Goal: Task Accomplishment & Management: Manage account settings

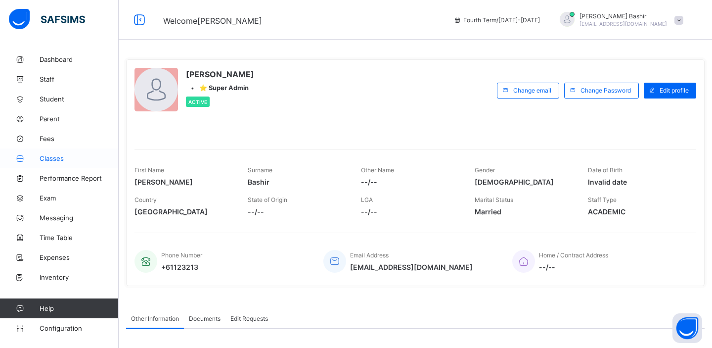
click at [41, 158] on span "Classes" at bounding box center [79, 158] width 79 height 8
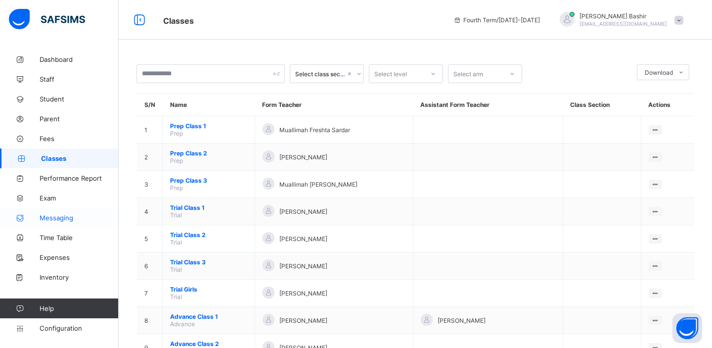
click at [54, 216] on span "Messaging" at bounding box center [79, 218] width 79 height 8
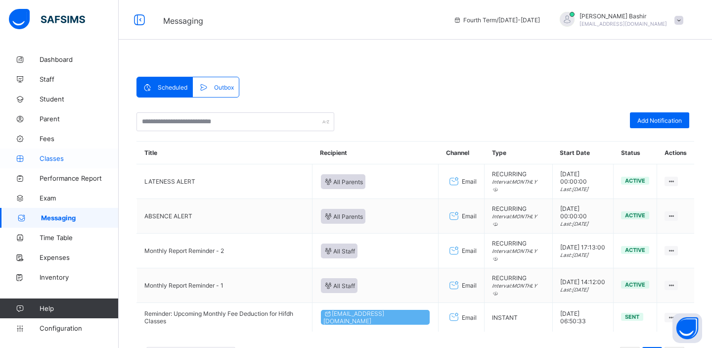
click at [53, 160] on span "Classes" at bounding box center [79, 158] width 79 height 8
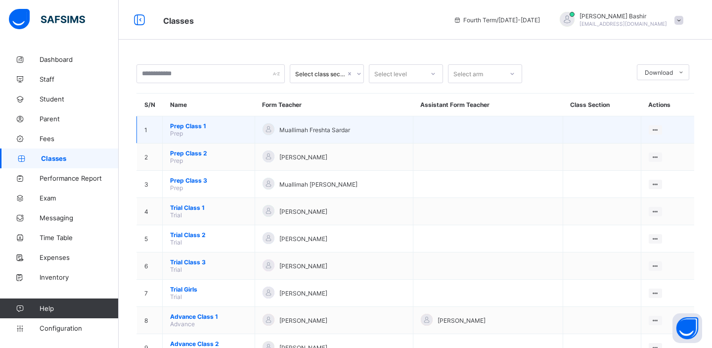
click at [193, 125] on span "Prep Class 1" at bounding box center [208, 125] width 77 height 7
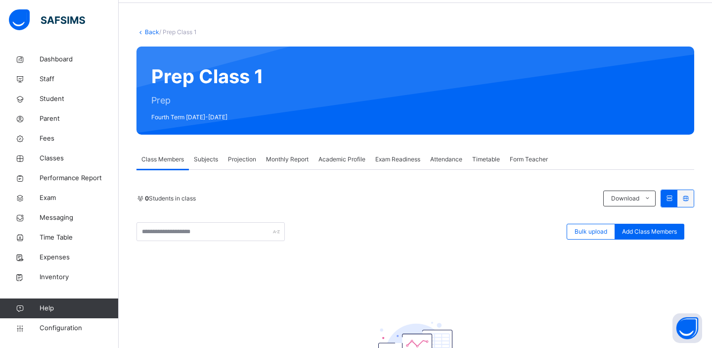
scroll to position [35, 0]
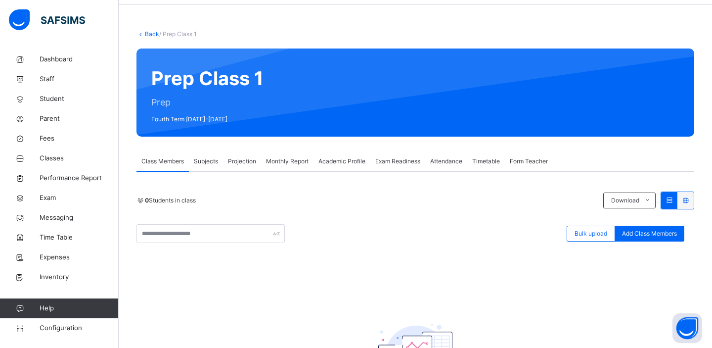
click at [207, 160] on span "Subjects" at bounding box center [206, 161] width 24 height 9
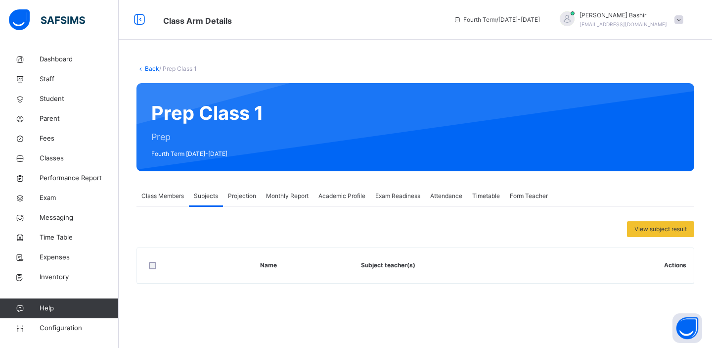
click at [249, 195] on span "Projection" at bounding box center [242, 195] width 28 height 9
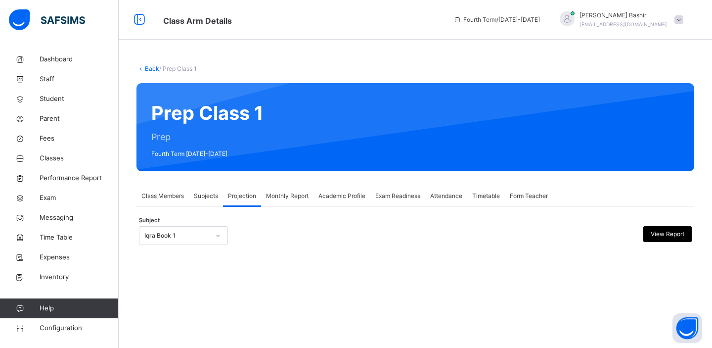
click at [291, 198] on span "Monthly Report" at bounding box center [287, 195] width 43 height 9
click at [323, 199] on span "Academic Profile" at bounding box center [342, 195] width 47 height 9
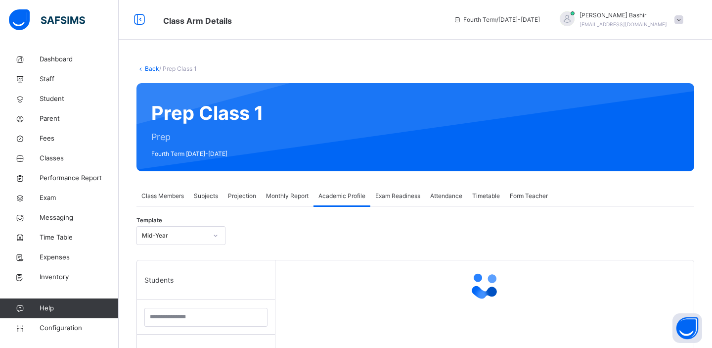
click at [171, 196] on span "Class Members" at bounding box center [162, 195] width 43 height 9
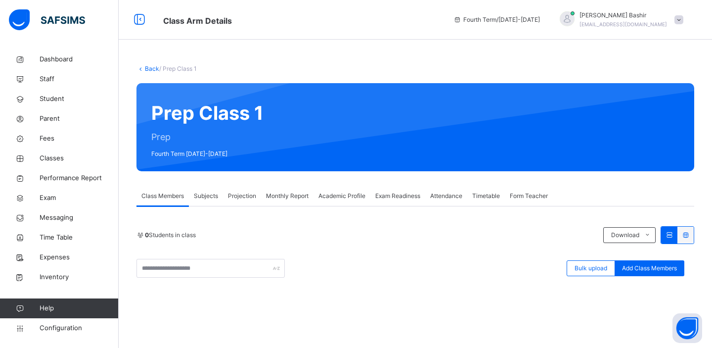
click at [154, 69] on link "Back" at bounding box center [152, 68] width 14 height 7
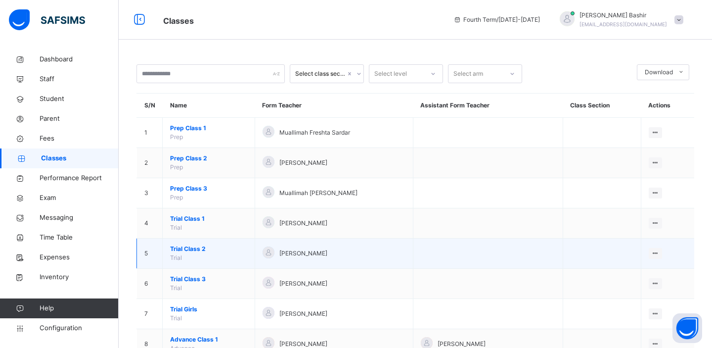
click at [192, 249] on span "Trial Class 2" at bounding box center [208, 248] width 77 height 9
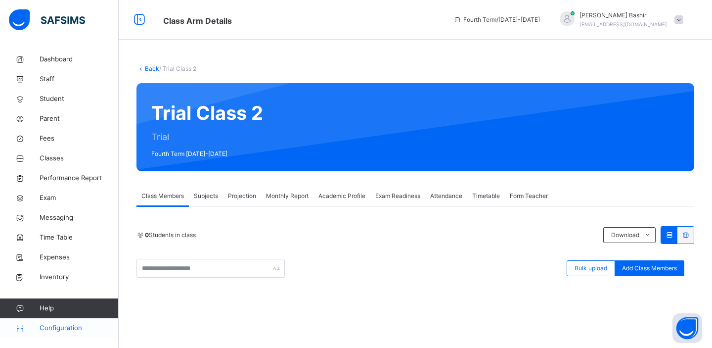
click at [52, 326] on span "Configuration" at bounding box center [79, 328] width 79 height 10
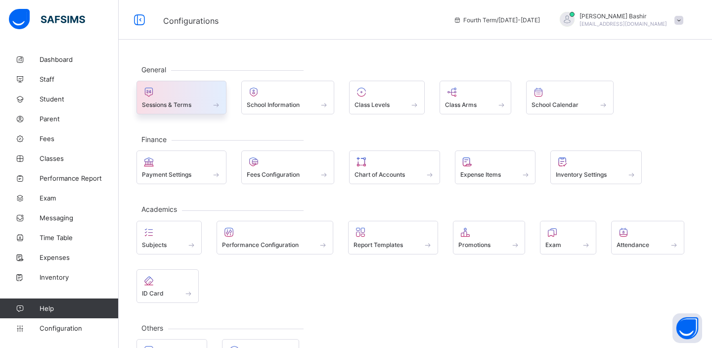
click at [192, 99] on span at bounding box center [181, 99] width 79 height 2
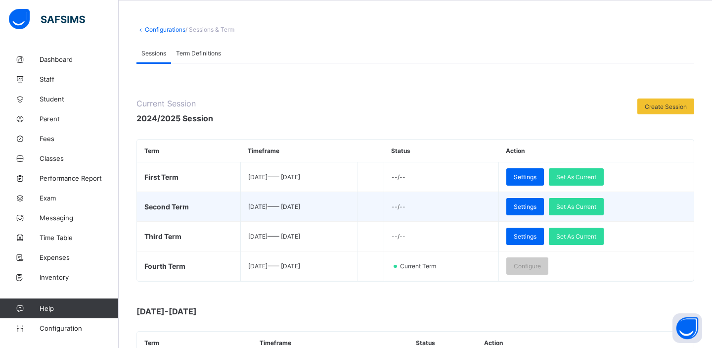
scroll to position [115, 0]
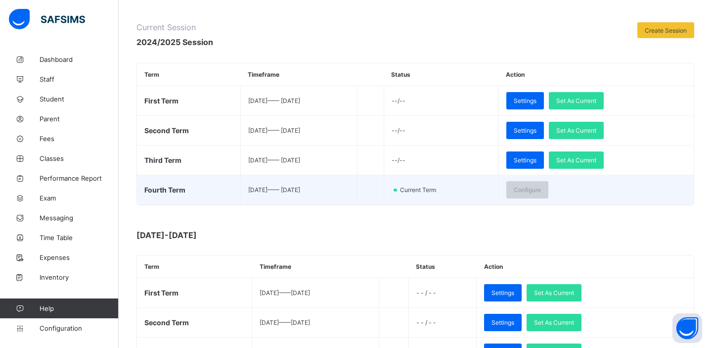
click at [541, 190] on span "Configure" at bounding box center [527, 189] width 27 height 7
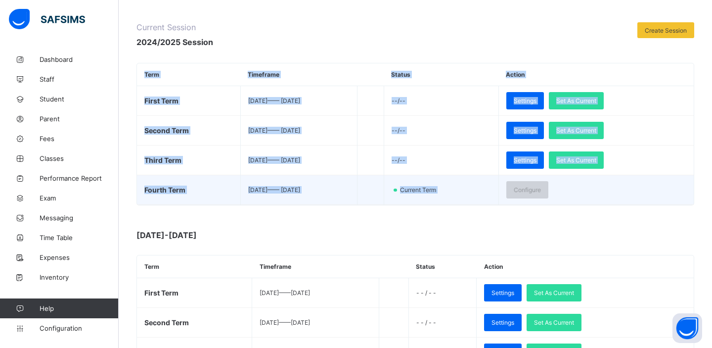
click at [541, 190] on span "Configure" at bounding box center [527, 189] width 27 height 7
click at [582, 191] on td "Configure" at bounding box center [596, 190] width 195 height 30
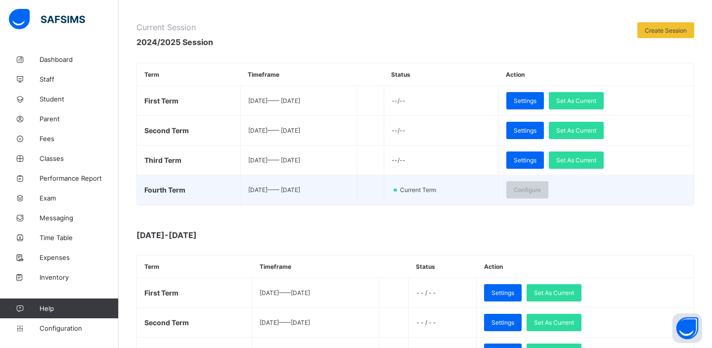
click at [539, 186] on span "Configure" at bounding box center [527, 189] width 27 height 7
click at [588, 194] on td "Configure" at bounding box center [596, 190] width 195 height 30
click at [541, 190] on span "Configure" at bounding box center [527, 189] width 27 height 7
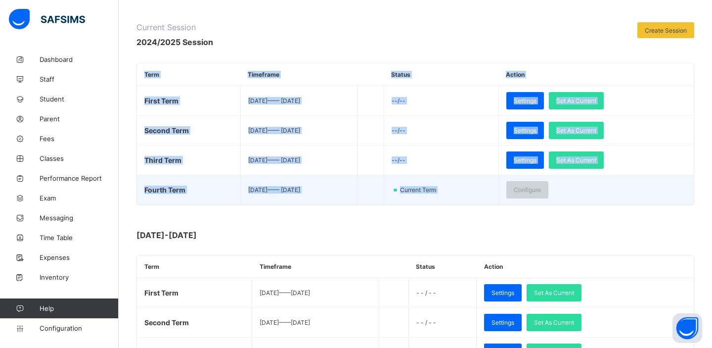
click at [541, 190] on span "Configure" at bounding box center [527, 189] width 27 height 7
click at [585, 194] on td "Configure" at bounding box center [596, 190] width 195 height 30
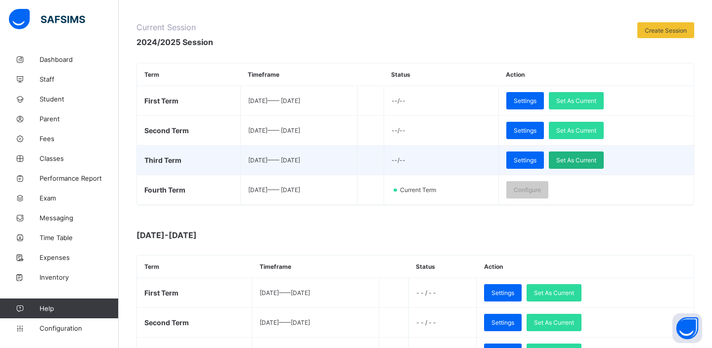
click at [597, 162] on span "Set As Current" at bounding box center [577, 159] width 40 height 7
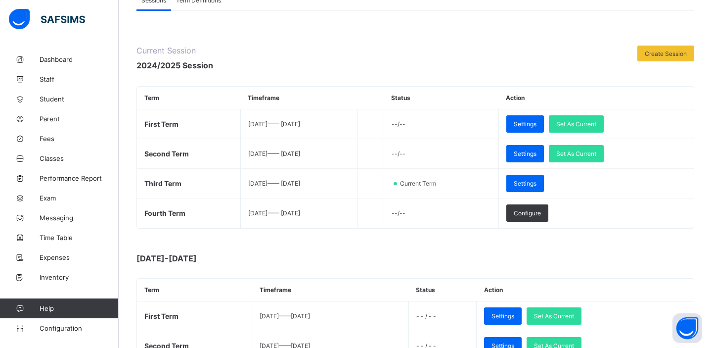
scroll to position [87, 0]
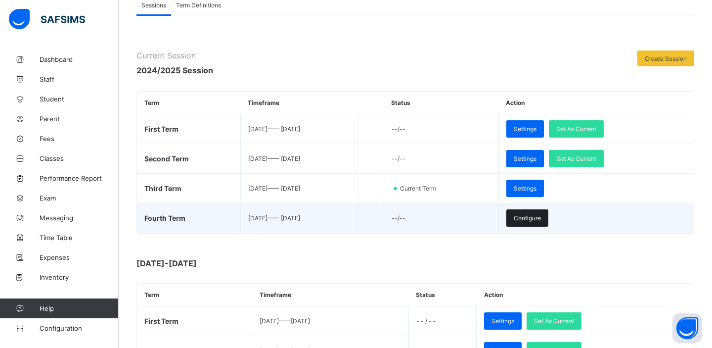
click at [541, 220] on span "Configure" at bounding box center [527, 217] width 27 height 7
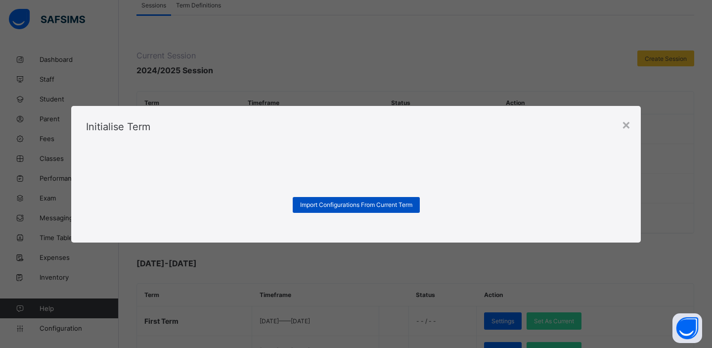
click at [374, 205] on span "Import Configurations From Current Term" at bounding box center [356, 204] width 112 height 7
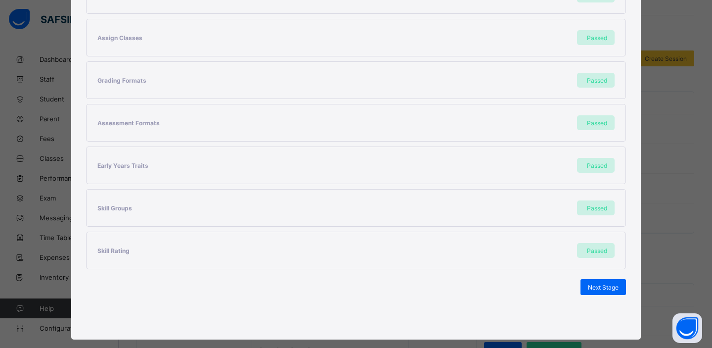
scroll to position [229, 0]
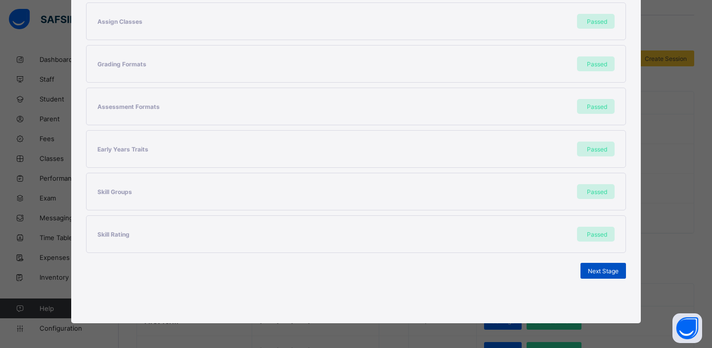
click at [592, 269] on span "Next Stage" at bounding box center [603, 270] width 31 height 7
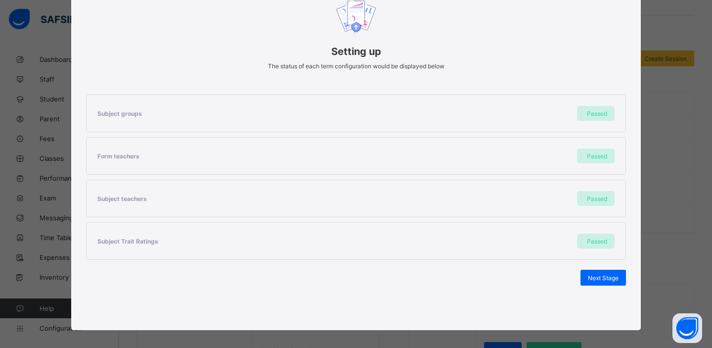
scroll to position [96, 0]
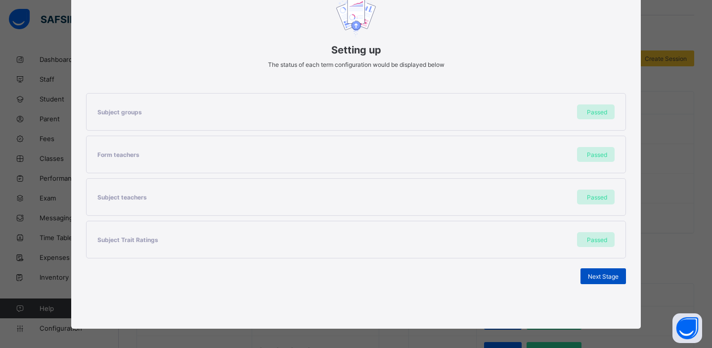
click at [588, 277] on span "Next Stage" at bounding box center [603, 276] width 31 height 7
click at [590, 277] on span "Next Stage" at bounding box center [603, 276] width 31 height 7
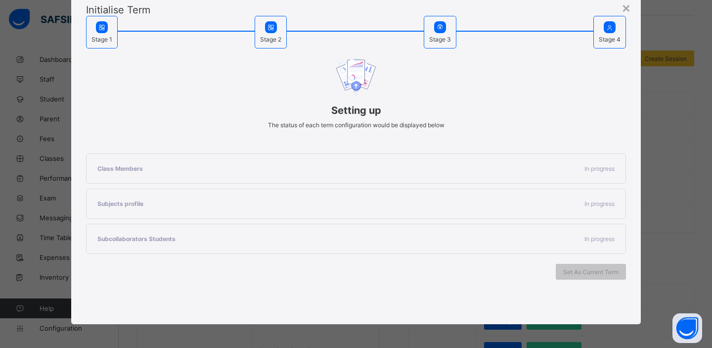
scroll to position [59, 0]
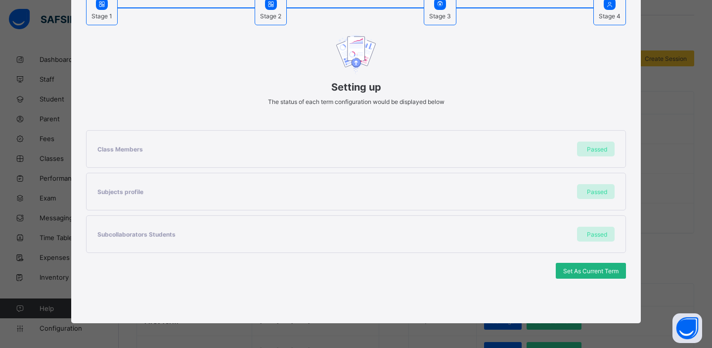
click at [570, 274] on span "Set As Current Term" at bounding box center [590, 270] width 55 height 7
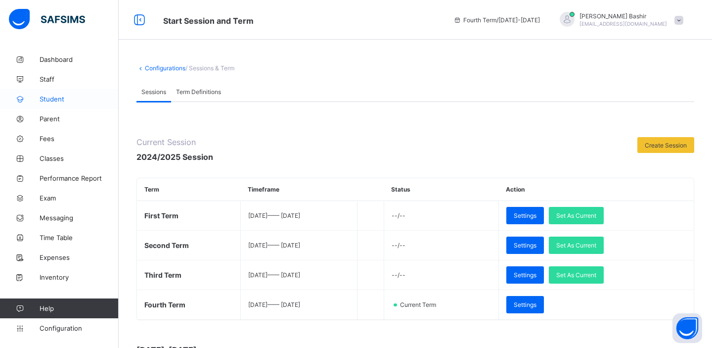
click at [51, 98] on span "Student" at bounding box center [79, 99] width 79 height 8
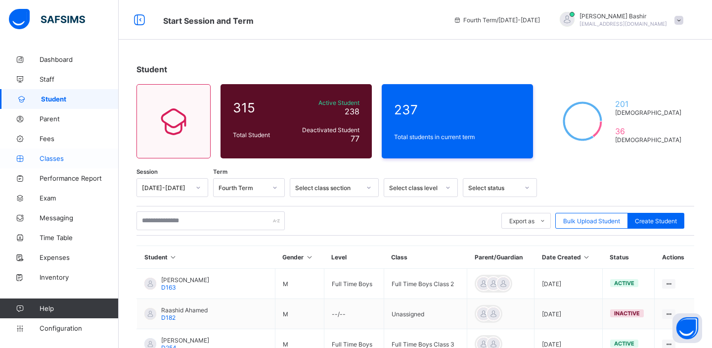
click at [60, 159] on span "Classes" at bounding box center [79, 158] width 79 height 8
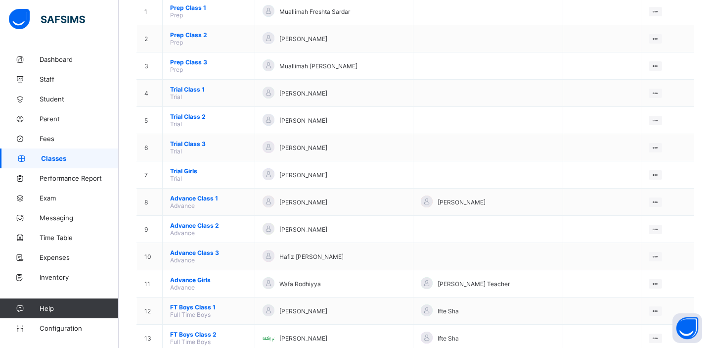
scroll to position [220, 0]
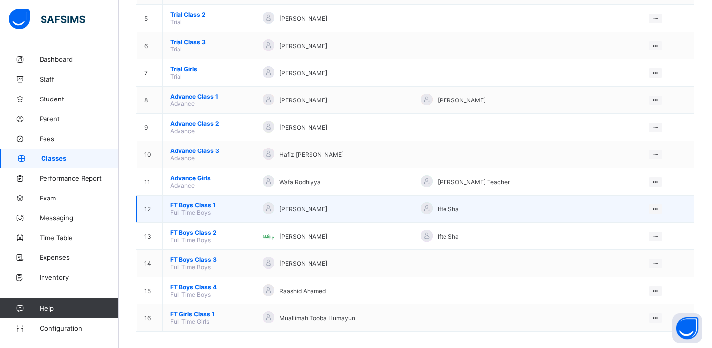
click at [194, 201] on span "FT Boys Class 1" at bounding box center [208, 204] width 77 height 7
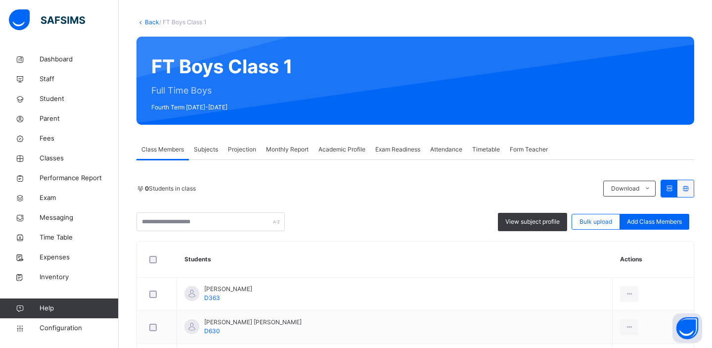
scroll to position [46, 0]
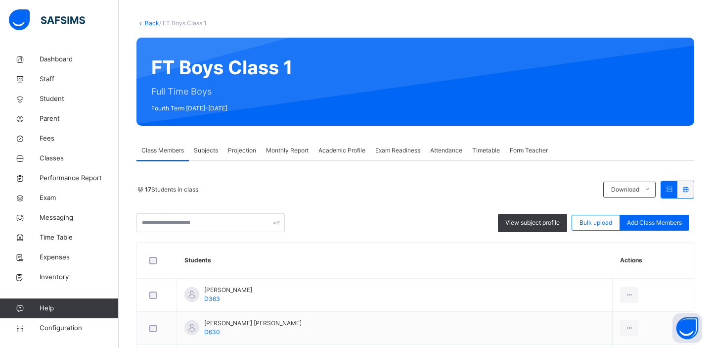
click at [209, 148] on span "Subjects" at bounding box center [206, 150] width 24 height 9
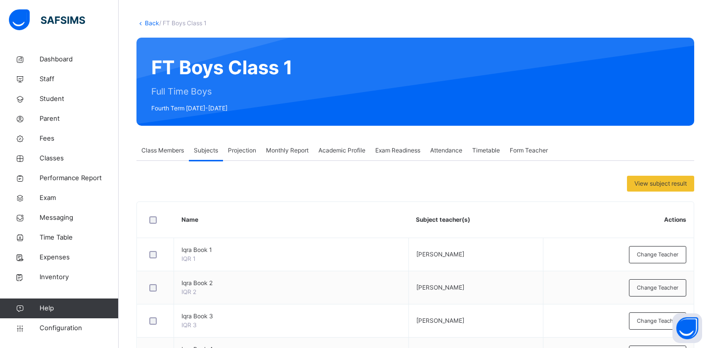
click at [181, 143] on div "Class Members" at bounding box center [163, 150] width 52 height 20
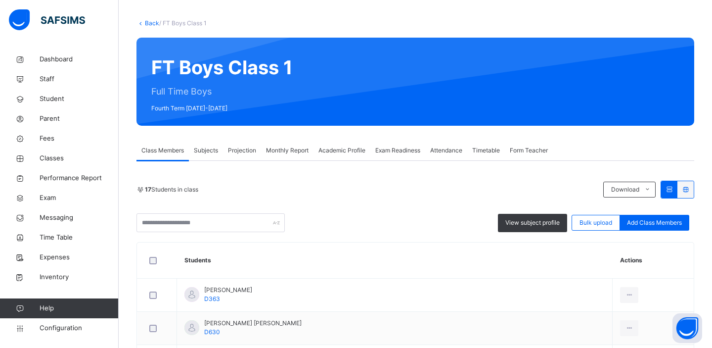
click at [504, 213] on div "View subject profile Bulk upload Add Class Members" at bounding box center [416, 222] width 558 height 19
click at [534, 214] on div "View subject profile" at bounding box center [532, 223] width 69 height 18
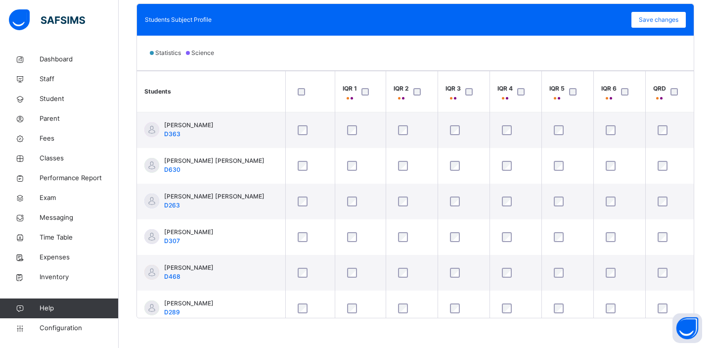
scroll to position [0, 56]
click at [51, 141] on span "Fees" at bounding box center [79, 139] width 79 height 10
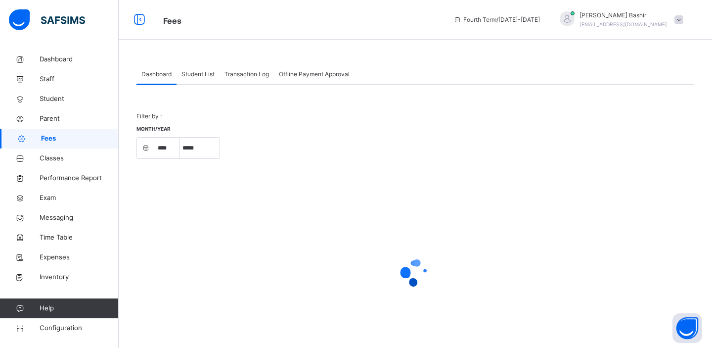
select select "****"
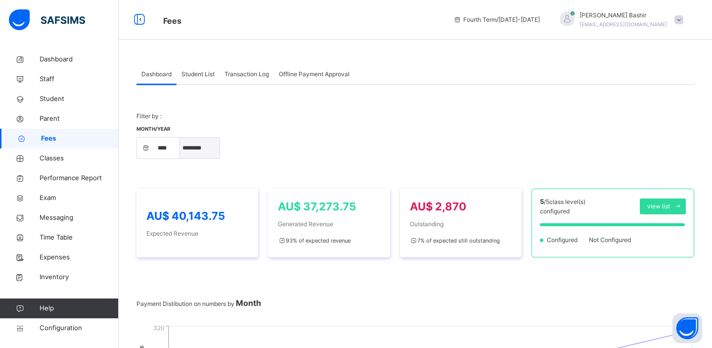
click at [208, 146] on select "***** ******** ***** ***** *** **** **** ****** ********* ******* ******** ****…" at bounding box center [200, 148] width 40 height 21
select select "**"
click at [180, 138] on select "***** ******** ***** ***** *** **** **** ****** ********* ******* ******** ****…" at bounding box center [200, 148] width 40 height 21
